Goal: Find specific page/section: Find specific page/section

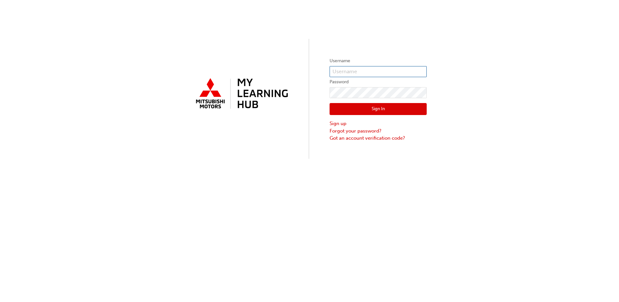
type input "[EMAIL_ADDRESS][DOMAIN_NAME]"
click at [368, 106] on button "Sign In" at bounding box center [378, 109] width 97 height 12
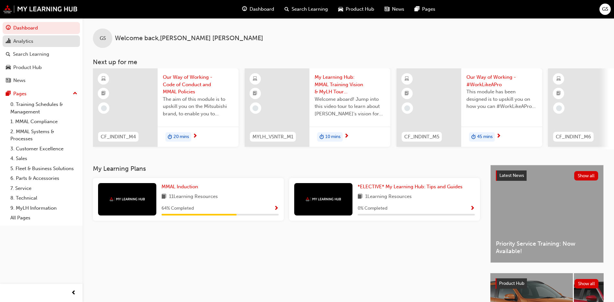
click at [21, 39] on div "Analytics" at bounding box center [23, 41] width 20 height 7
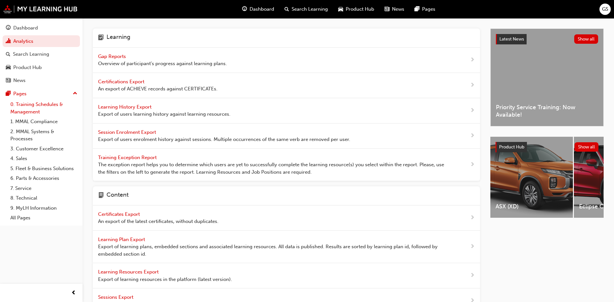
click at [30, 105] on link "0. Training Schedules & Management" at bounding box center [44, 107] width 72 height 17
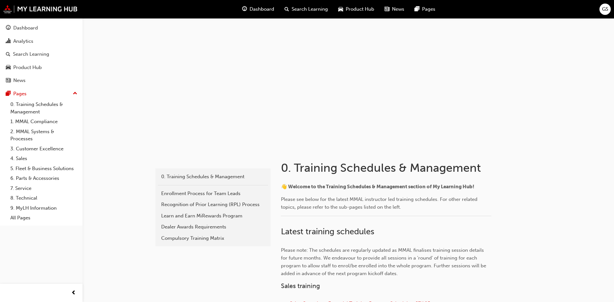
click at [265, 8] on span "Dashboard" at bounding box center [262, 9] width 25 height 7
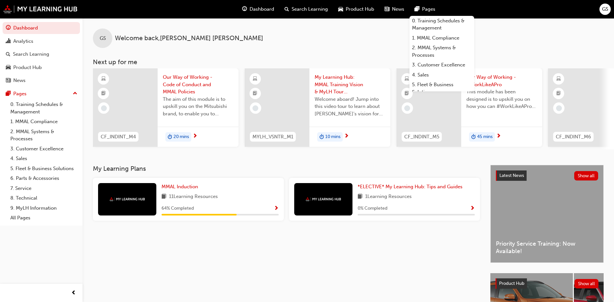
drag, startPoint x: 443, startPoint y: 7, endPoint x: 433, endPoint y: 10, distance: 10.1
click at [433, 10] on span "Pages" at bounding box center [428, 9] width 13 height 7
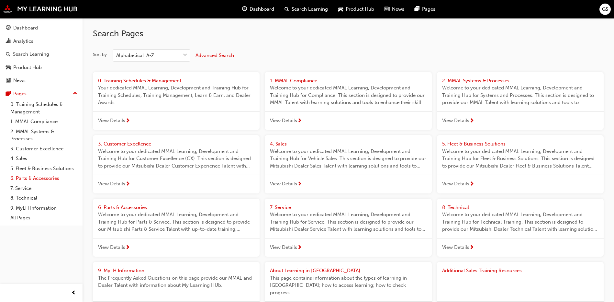
click at [41, 177] on link "6. Parts & Accessories" at bounding box center [44, 178] width 72 height 10
